Goal: Information Seeking & Learning: Understand process/instructions

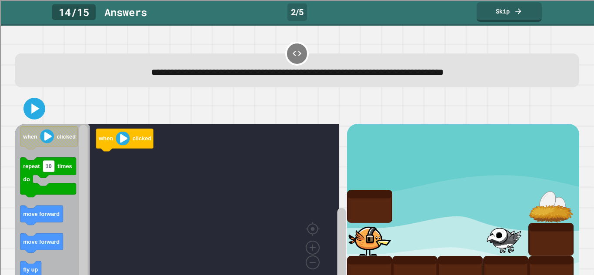
scroll to position [17, 0]
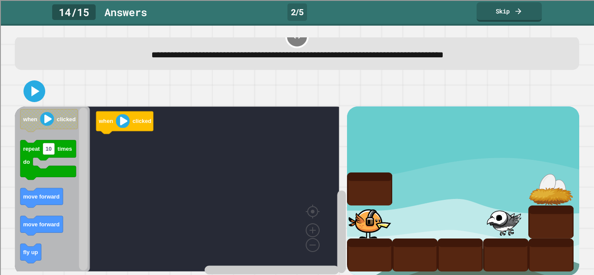
click at [399, 52] on span "**********" at bounding box center [297, 54] width 292 height 9
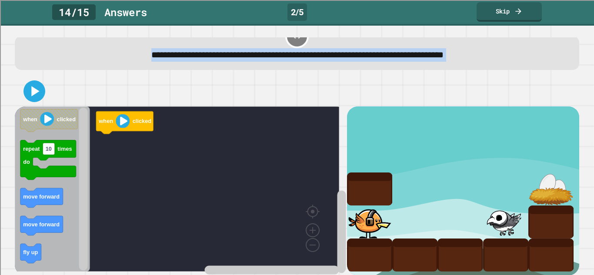
click at [399, 52] on span "**********" at bounding box center [297, 54] width 292 height 9
click at [391, 90] on div at bounding box center [297, 91] width 564 height 30
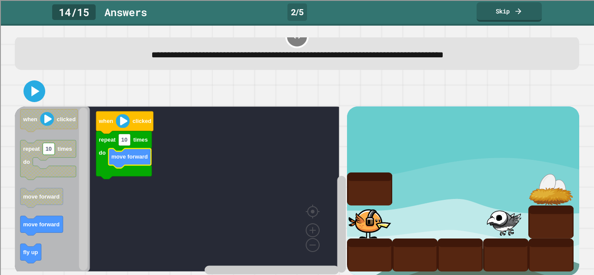
click at [127, 149] on icon "Blockly Workspace" at bounding box center [124, 155] width 56 height 48
click at [127, 146] on rect "Blockly Workspace" at bounding box center [125, 140] width 12 height 12
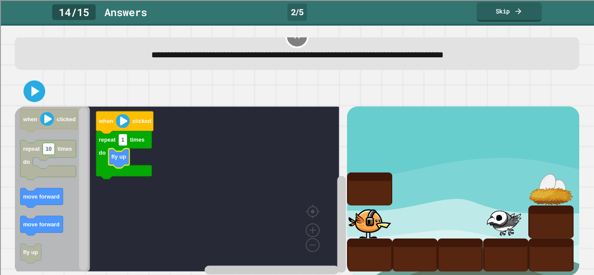
click at [123, 147] on icon "Blockly Workspace" at bounding box center [124, 155] width 56 height 48
click at [126, 144] on rect "Blockly Workspace" at bounding box center [123, 140] width 9 height 12
type input "*"
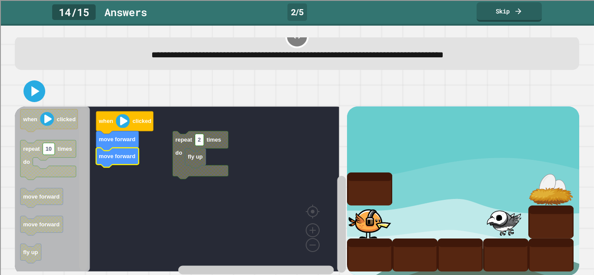
click at [80, 191] on rect "Blockly Workspace" at bounding box center [83, 189] width 9 height 163
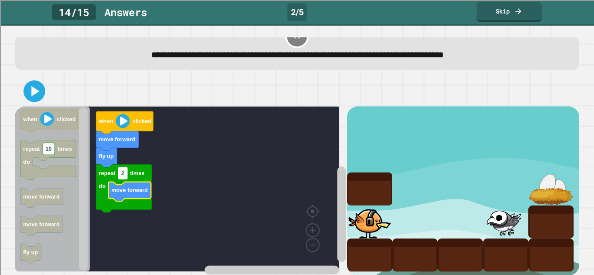
click at [124, 175] on text "2" at bounding box center [122, 173] width 3 height 7
type input "*"
click at [40, 100] on icon at bounding box center [34, 91] width 21 height 21
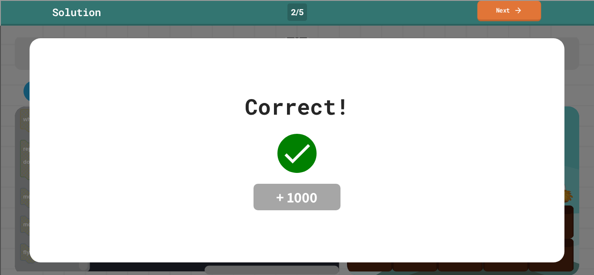
click at [496, 15] on link "Next" at bounding box center [509, 11] width 64 height 20
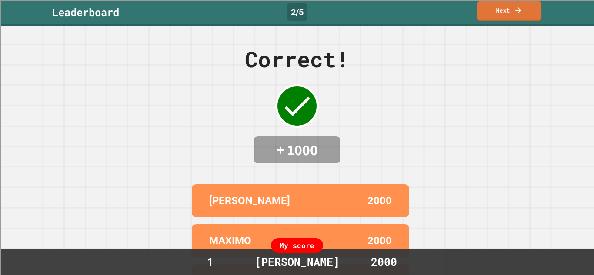
click at [510, 20] on link "Next" at bounding box center [509, 11] width 64 height 20
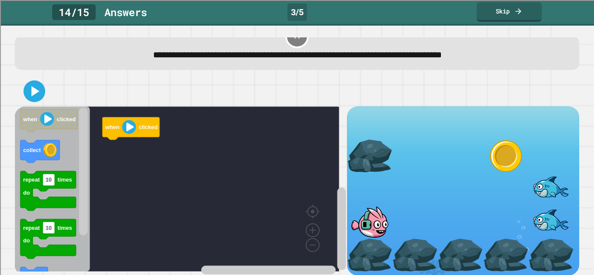
scroll to position [30, 0]
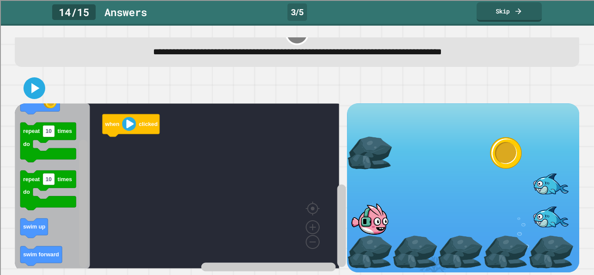
click at [83, 253] on rect "Blockly Workspace" at bounding box center [83, 204] width 9 height 128
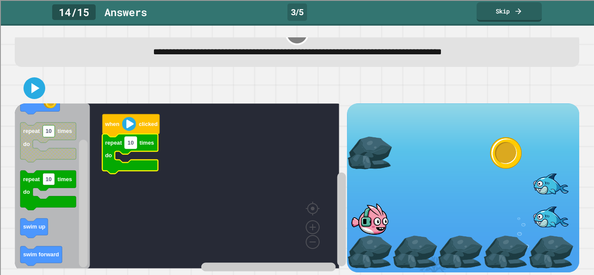
click at [133, 140] on text "10" at bounding box center [130, 143] width 6 height 7
click at [135, 137] on input "**" at bounding box center [131, 134] width 12 height 12
type input "*"
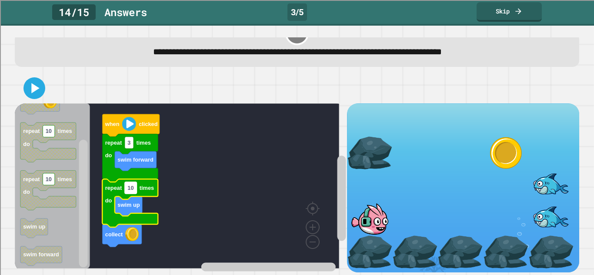
click at [132, 185] on text "10" at bounding box center [130, 188] width 6 height 7
type input "*"
click at [39, 82] on icon at bounding box center [36, 88] width 10 height 12
click at [38, 87] on icon at bounding box center [34, 88] width 21 height 21
click at [105, 75] on div at bounding box center [297, 88] width 564 height 30
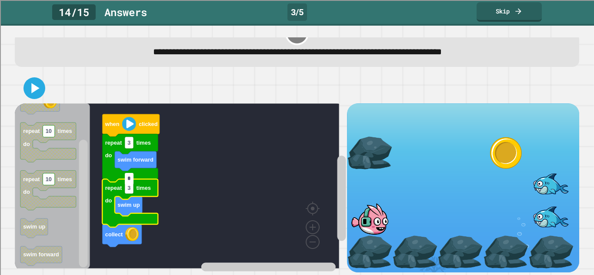
click at [31, 91] on div at bounding box center [297, 88] width 564 height 30
click at [39, 82] on icon at bounding box center [36, 88] width 10 height 12
click at [131, 181] on input "*" at bounding box center [129, 179] width 9 height 12
type input "*"
click at [40, 83] on icon at bounding box center [34, 88] width 21 height 21
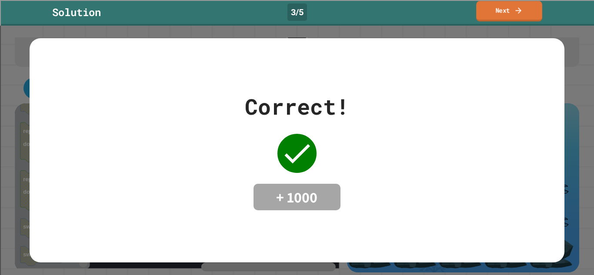
click at [507, 9] on link "Next" at bounding box center [509, 11] width 66 height 20
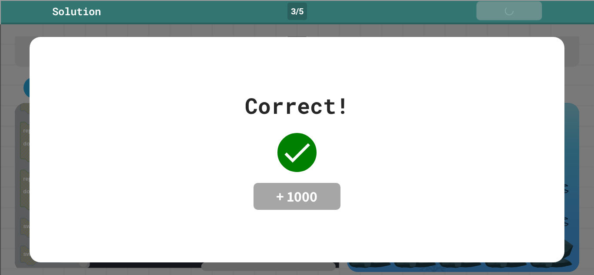
scroll to position [30, 0]
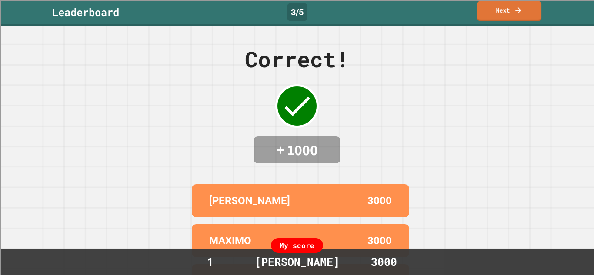
click at [493, 13] on link "Next" at bounding box center [509, 11] width 64 height 20
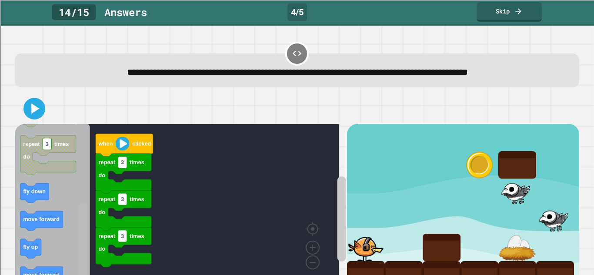
click at [82, 275] on html "**********" at bounding box center [297, 137] width 594 height 275
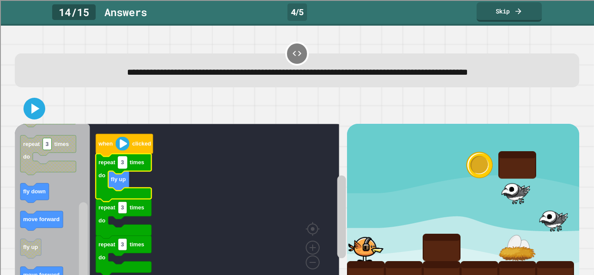
click at [123, 166] on text "3" at bounding box center [122, 162] width 3 height 7
type input "*"
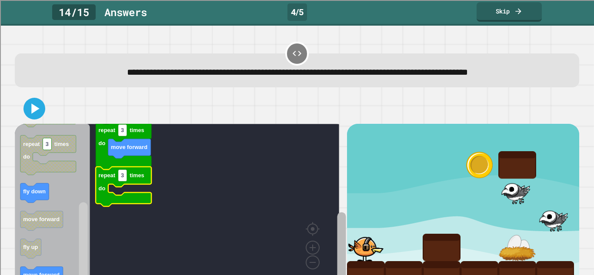
click at [337, 253] on rect "Blockly Workspace" at bounding box center [341, 252] width 9 height 81
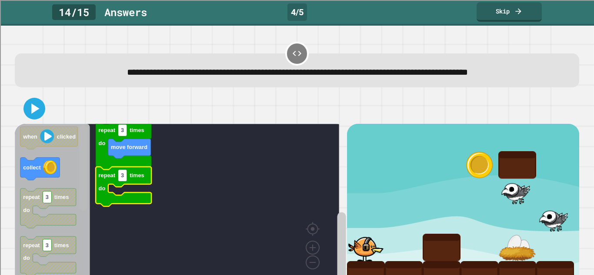
click at [83, 130] on rect "Blockly Workspace" at bounding box center [83, 168] width 9 height 86
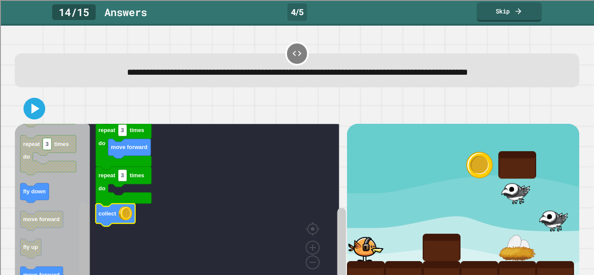
click at [69, 272] on div "**********" at bounding box center [297, 151] width 594 height 250
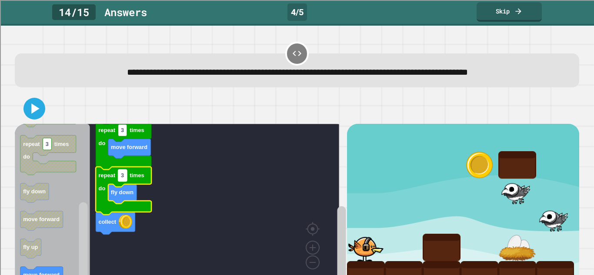
click at [123, 181] on rect "Blockly Workspace" at bounding box center [122, 176] width 9 height 12
type input "*"
click at [78, 275] on html "**********" at bounding box center [297, 137] width 594 height 275
click at [87, 202] on rect "Blockly Workspace" at bounding box center [83, 245] width 9 height 86
click at [39, 113] on icon at bounding box center [34, 108] width 21 height 21
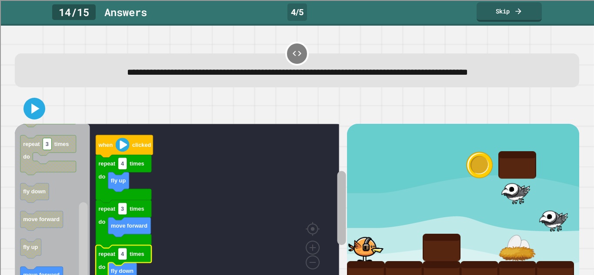
click at [338, 194] on g "Blockly Workspace" at bounding box center [341, 216] width 11 height 154
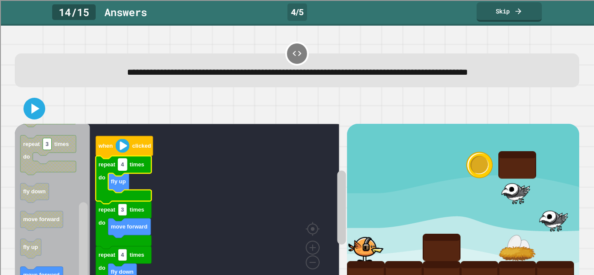
click at [124, 168] on text "4" at bounding box center [122, 164] width 3 height 7
type input "*"
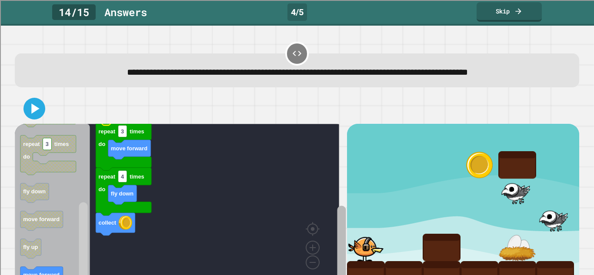
click at [337, 254] on rect "Blockly Workspace" at bounding box center [341, 243] width 9 height 74
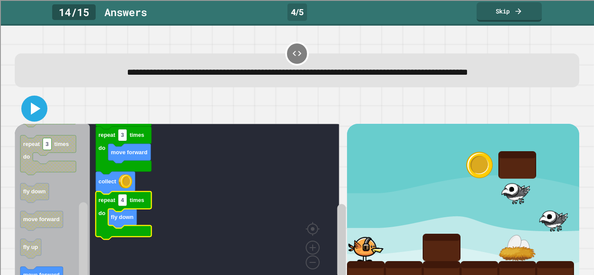
click at [33, 110] on icon at bounding box center [36, 109] width 10 height 12
click at [123, 204] on text "4" at bounding box center [122, 200] width 3 height 7
type input "*"
click at [40, 105] on icon at bounding box center [34, 108] width 21 height 21
click at [39, 108] on icon at bounding box center [34, 108] width 21 height 21
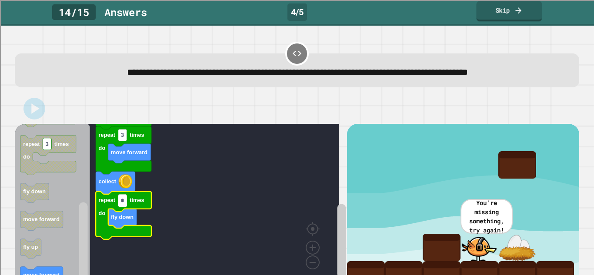
click at [501, 17] on link "Skip" at bounding box center [509, 11] width 66 height 20
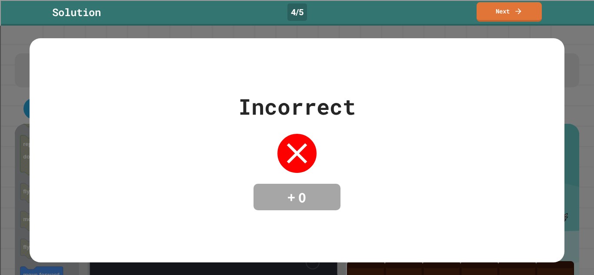
click at [358, 24] on div "Solution 4 / 5 Next" at bounding box center [297, 13] width 594 height 26
click at [481, 12] on link "Next" at bounding box center [509, 11] width 65 height 20
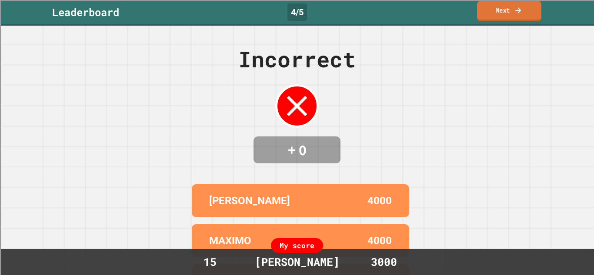
click at [481, 12] on link "Next" at bounding box center [509, 11] width 64 height 20
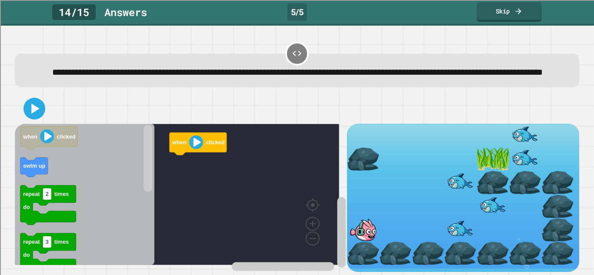
scroll to position [21, 0]
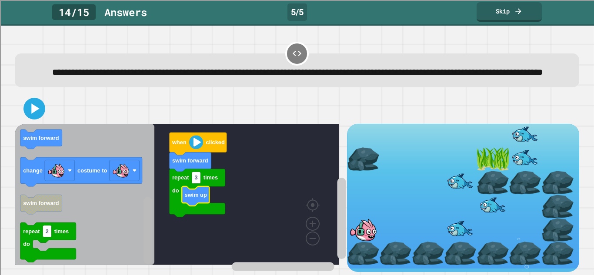
click at [141, 227] on div "when clicked swim forward repeat 3 times do swim up when clicked swim up repeat…" at bounding box center [181, 198] width 332 height 148
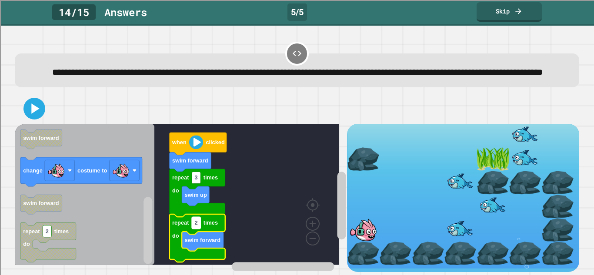
click at [199, 221] on rect "Blockly Workspace" at bounding box center [196, 223] width 9 height 12
type input "*"
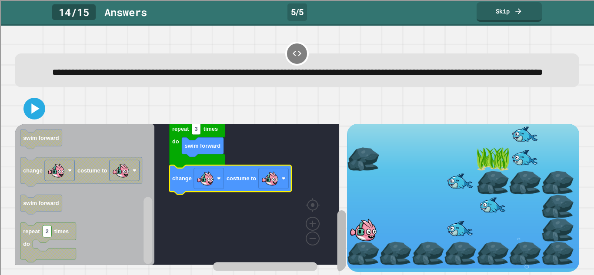
click at [324, 270] on div "**********" at bounding box center [297, 151] width 594 height 250
click at [277, 179] on image "Blockly Workspace" at bounding box center [269, 178] width 17 height 17
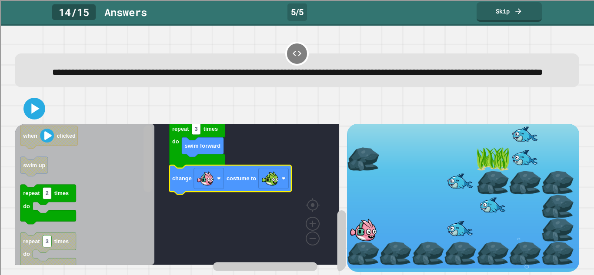
click at [144, 156] on rect "Blockly Workspace" at bounding box center [147, 158] width 9 height 67
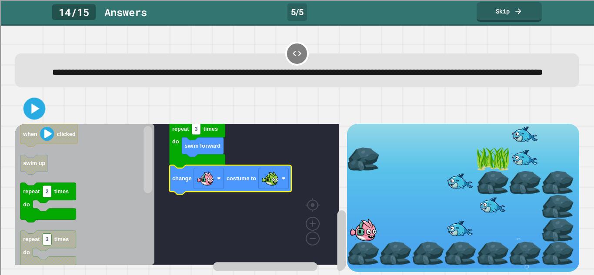
click at [40, 110] on icon at bounding box center [35, 109] width 18 height 18
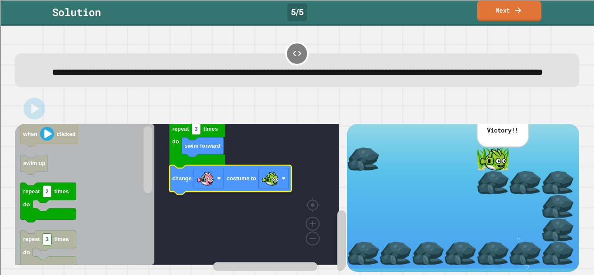
click at [489, 13] on link "Next" at bounding box center [509, 11] width 64 height 20
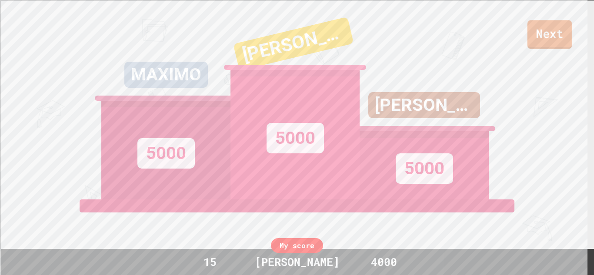
click at [547, 36] on link "Next" at bounding box center [549, 34] width 45 height 29
